Goal: Check status: Check status

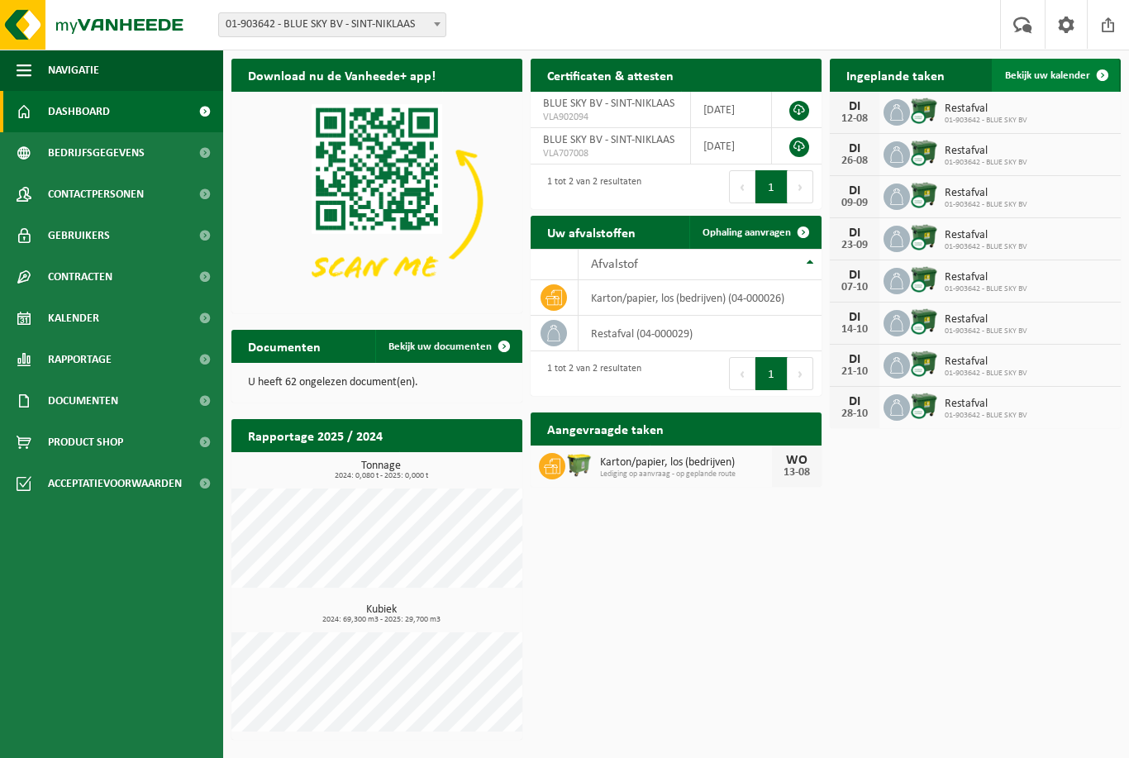
click at [1070, 75] on span "Bekijk uw kalender" at bounding box center [1047, 75] width 85 height 11
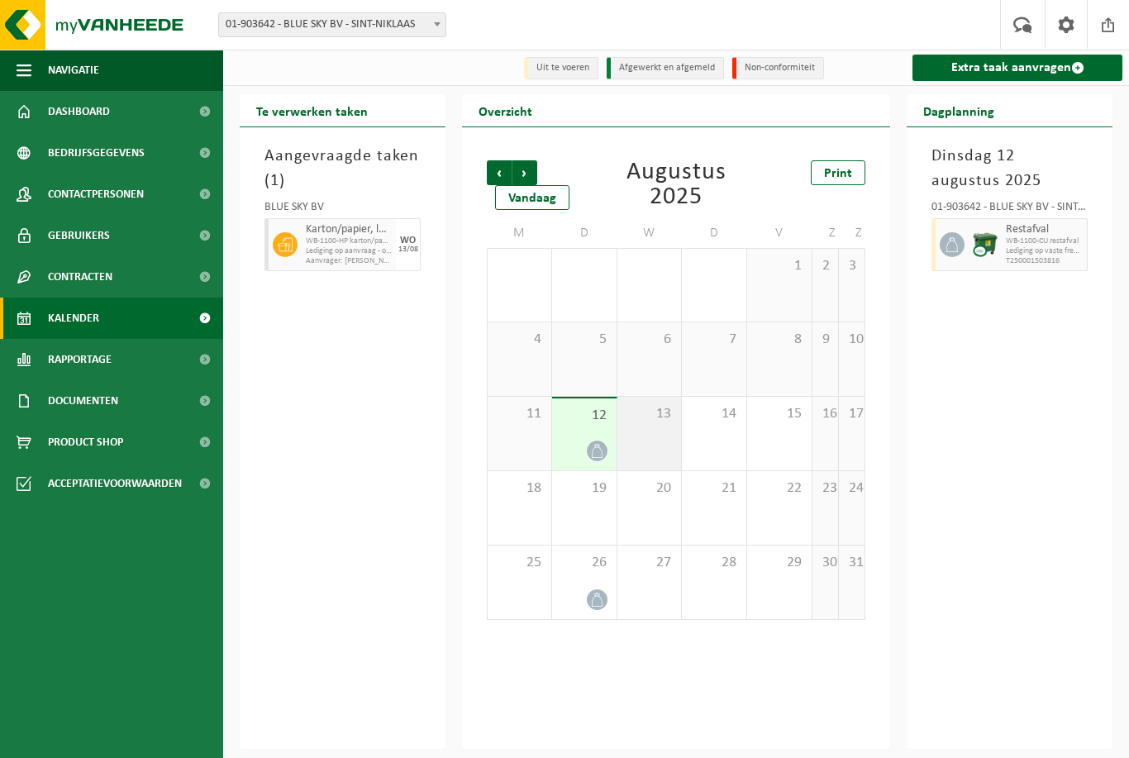
click at [670, 434] on div "13" at bounding box center [650, 434] width 64 height 74
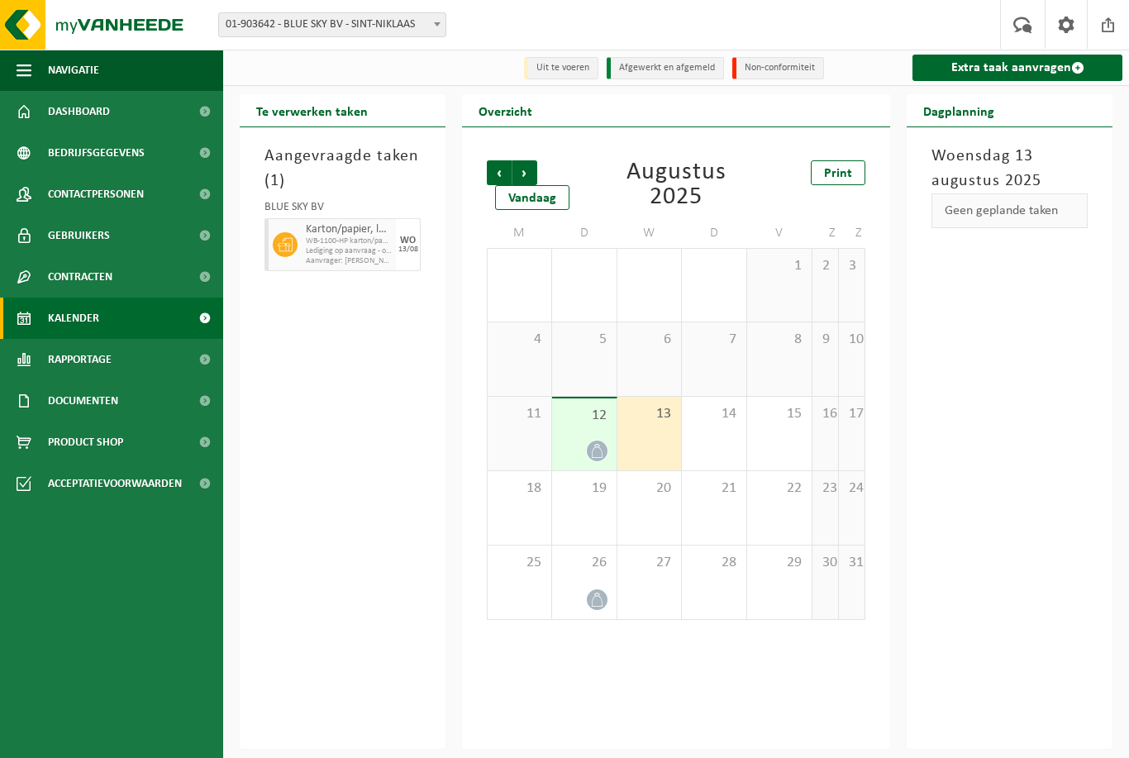
click at [383, 249] on span "Lediging op aanvraag - op geplande route" at bounding box center [349, 251] width 86 height 10
click at [368, 237] on span "WB-1100-HP karton/papier, los (bedrijven)" at bounding box center [349, 241] width 86 height 10
click at [310, 256] on span "Aanvrager: [PERSON_NAME]" at bounding box center [349, 261] width 86 height 10
click at [374, 248] on span "Lediging op aanvraag - op geplande route" at bounding box center [349, 251] width 86 height 10
click at [417, 244] on div "[DATE]" at bounding box center [408, 244] width 25 height 53
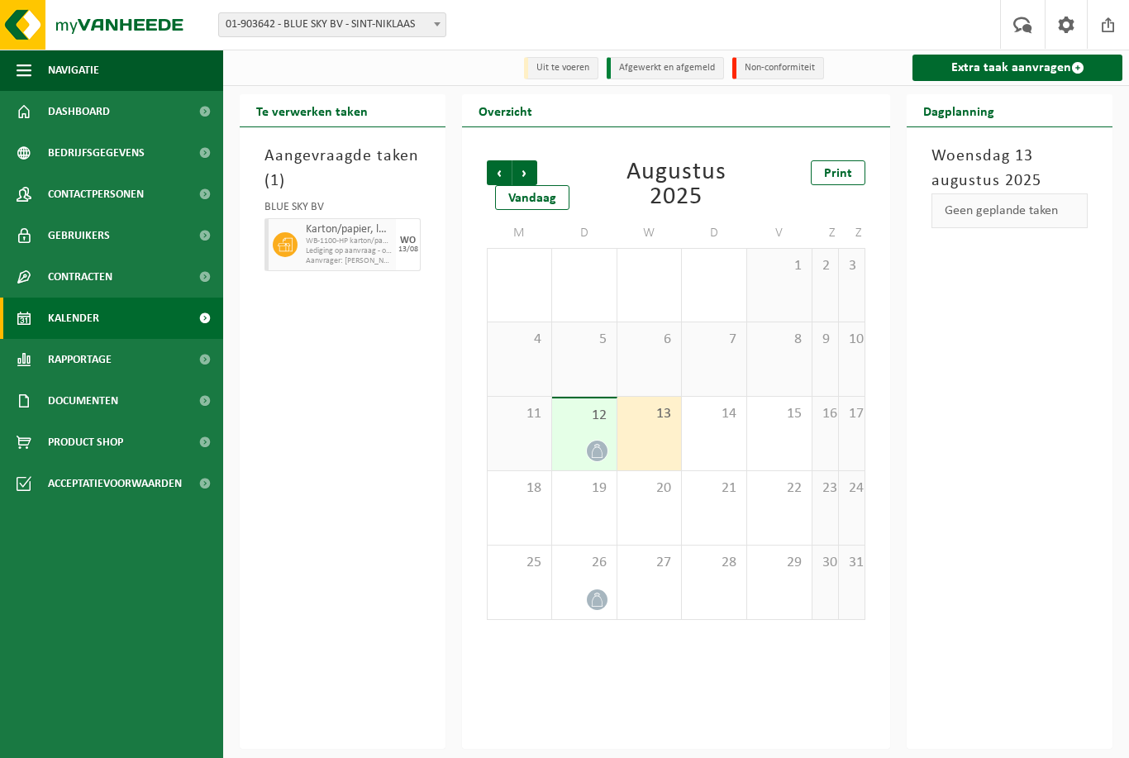
click at [307, 229] on span "Karton/papier, los (bedrijven)" at bounding box center [349, 229] width 86 height 13
click at [300, 229] on div at bounding box center [283, 244] width 37 height 53
click at [661, 427] on div "13" at bounding box center [650, 434] width 64 height 74
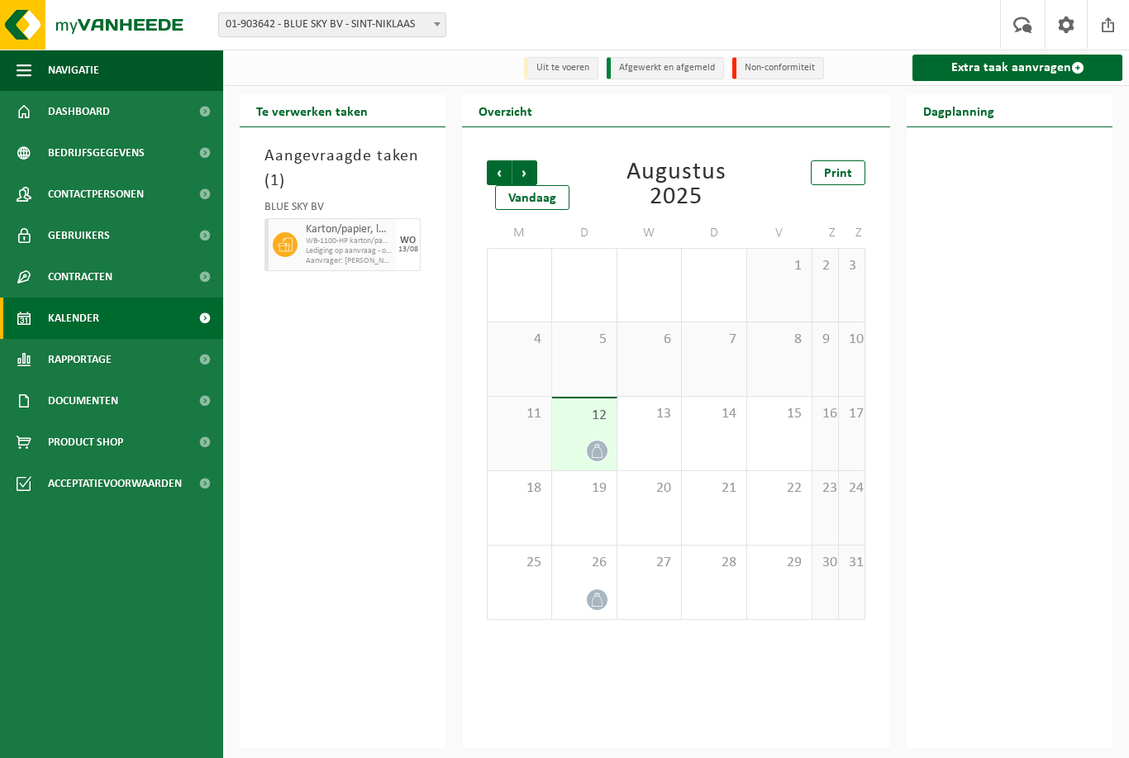
click at [399, 252] on div "13/08" at bounding box center [409, 250] width 20 height 8
click at [290, 218] on div at bounding box center [283, 244] width 37 height 53
click at [290, 224] on div at bounding box center [283, 244] width 37 height 53
click at [1062, 140] on div at bounding box center [1010, 438] width 206 height 622
